Goal: Information Seeking & Learning: Learn about a topic

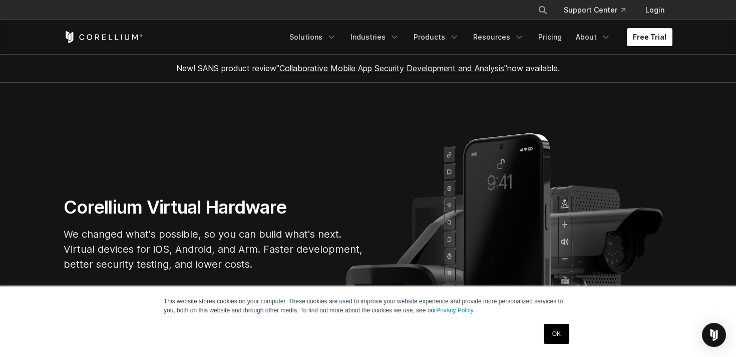
click at [556, 336] on link "OK" at bounding box center [557, 334] width 26 height 20
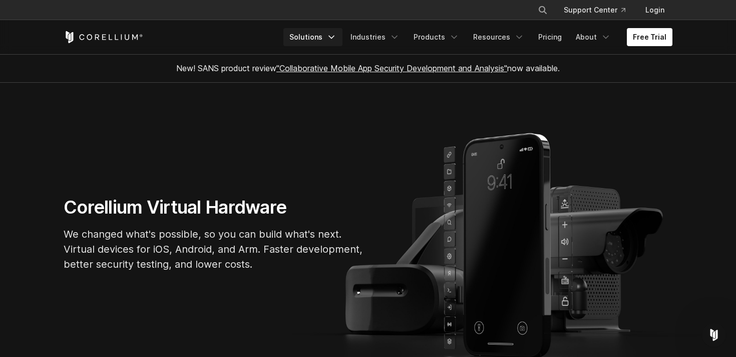
click at [324, 39] on link "Solutions" at bounding box center [313, 37] width 59 height 18
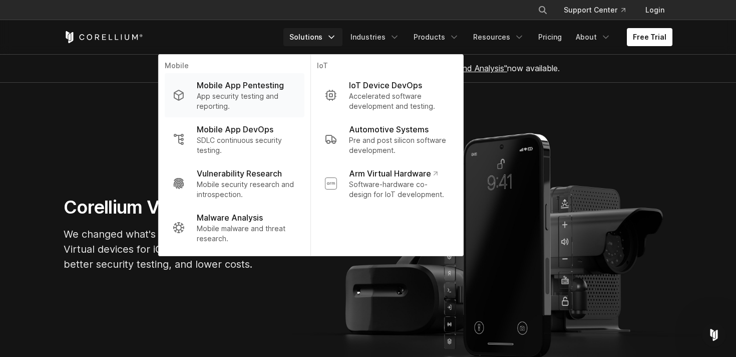
click at [243, 96] on p "App security testing and reporting." at bounding box center [247, 101] width 100 height 20
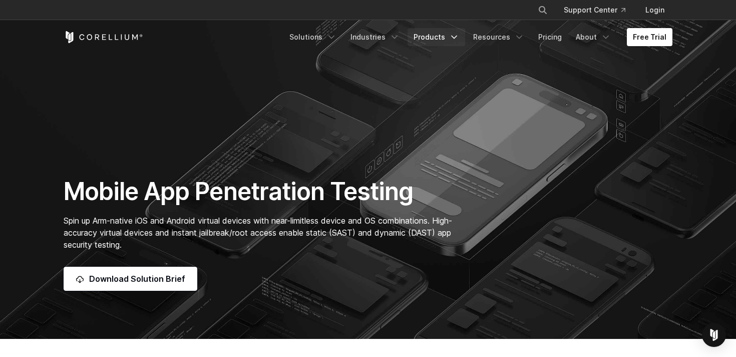
click at [436, 40] on link "Products" at bounding box center [437, 37] width 58 height 18
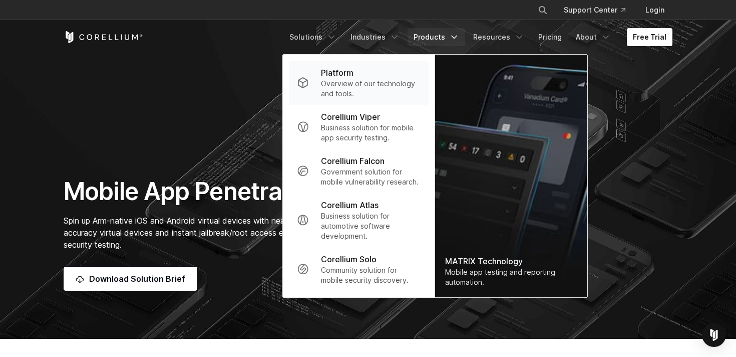
click at [347, 86] on p "Overview of our technology and tools." at bounding box center [371, 89] width 100 height 20
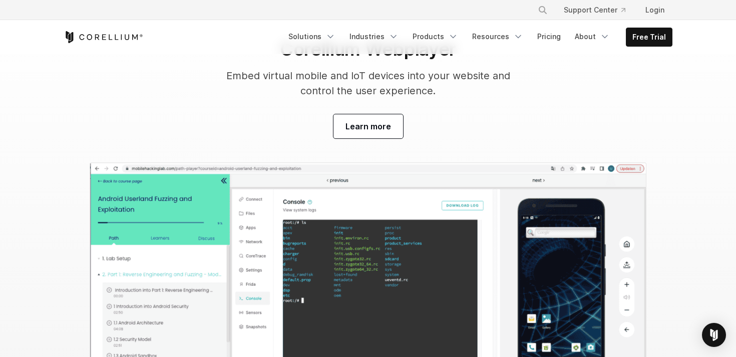
scroll to position [3156, 0]
